Goal: Task Accomplishment & Management: Manage account settings

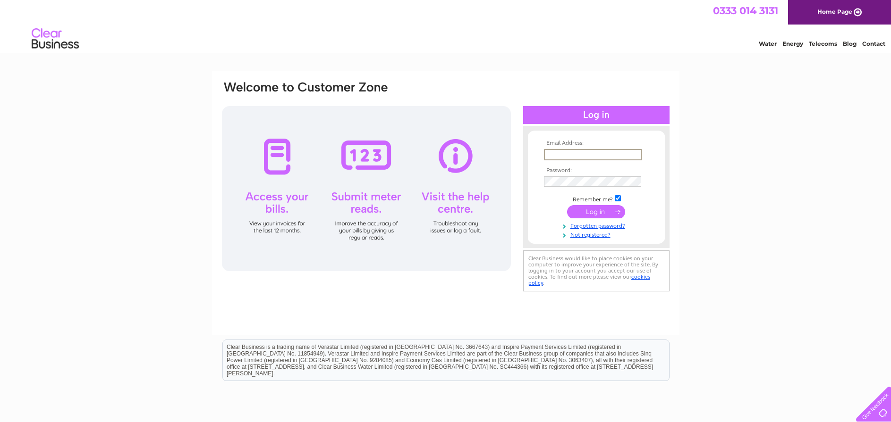
click at [591, 153] on input "text" at bounding box center [593, 154] width 98 height 11
click at [585, 176] on tbody "Email Address: guisboroughtc Password: Remember me?" at bounding box center [595, 189] width 109 height 99
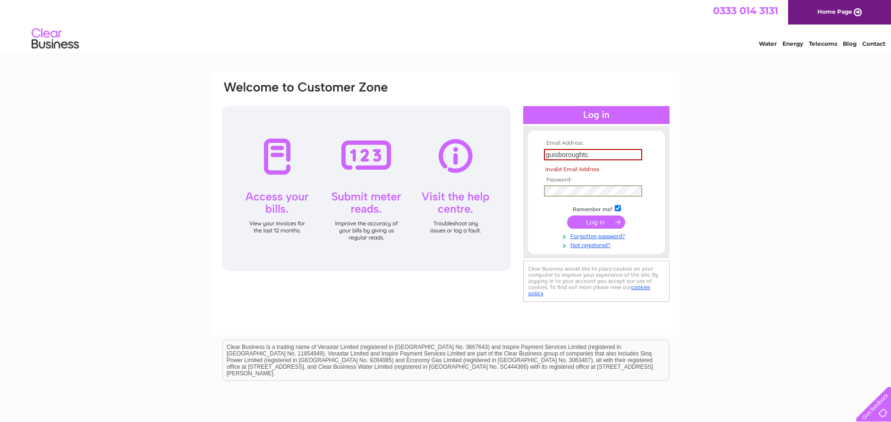
click at [566, 160] on input "guisboroughtc" at bounding box center [593, 154] width 98 height 11
type input "p"
type input "[EMAIL_ADDRESS][DOMAIN_NAME]"
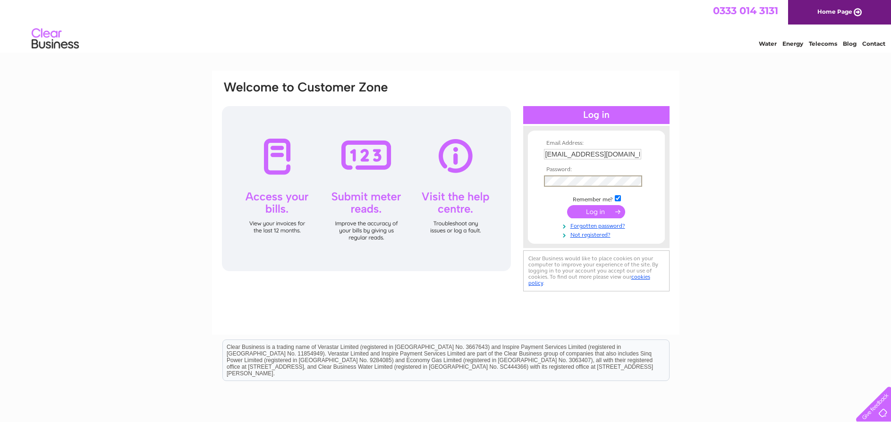
click at [617, 155] on input "[EMAIL_ADDRESS][DOMAIN_NAME]" at bounding box center [592, 154] width 97 height 10
click at [622, 153] on input "[EMAIL_ADDRESS][DOMAIN_NAME]" at bounding box center [592, 154] width 97 height 10
click at [579, 210] on input "submit" at bounding box center [596, 210] width 58 height 13
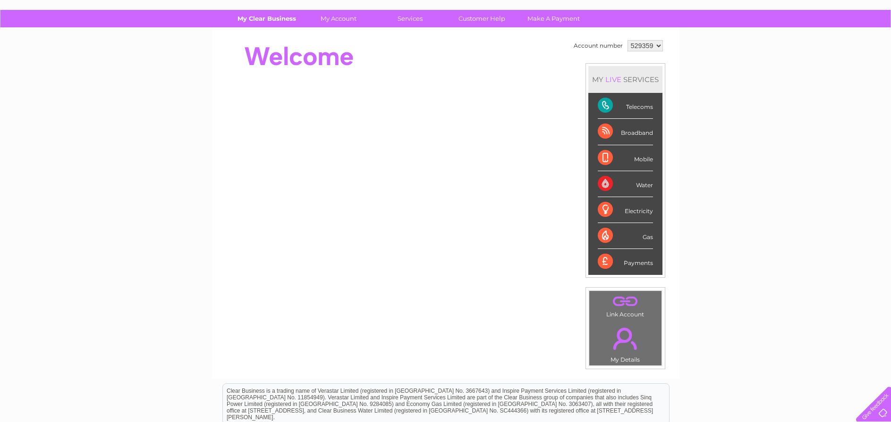
scroll to position [44, 0]
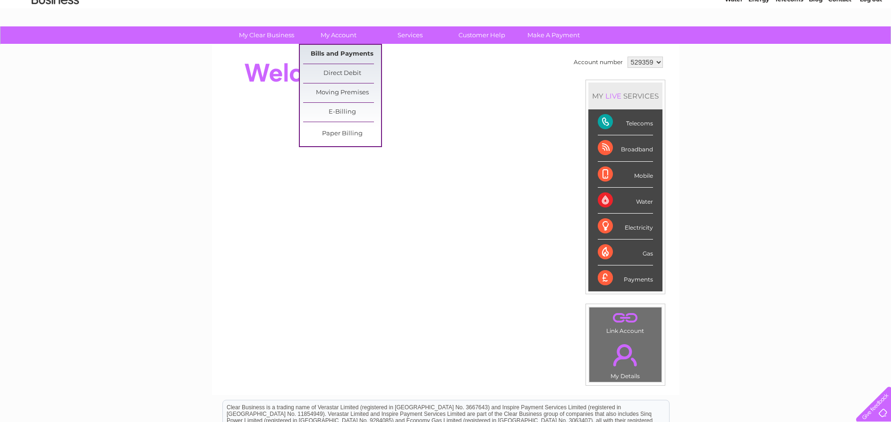
click at [340, 49] on link "Bills and Payments" at bounding box center [342, 54] width 78 height 19
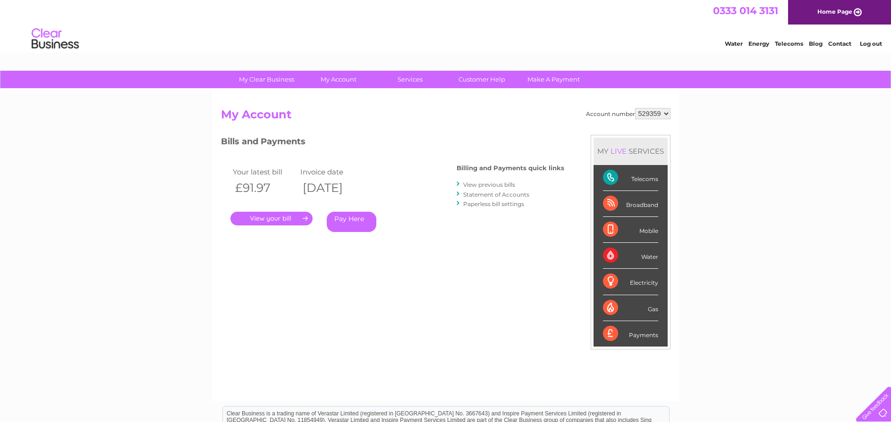
click at [269, 220] on link "." at bounding box center [271, 219] width 82 height 14
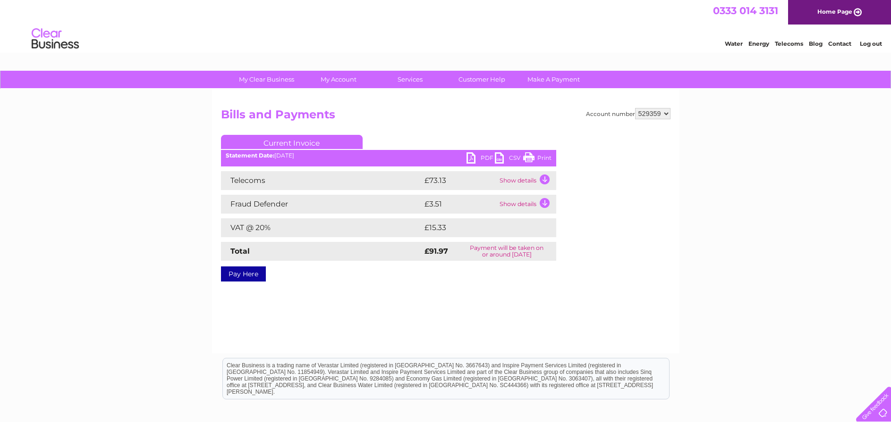
click at [481, 157] on link "PDF" at bounding box center [480, 159] width 28 height 14
